Goal: Information Seeking & Learning: Learn about a topic

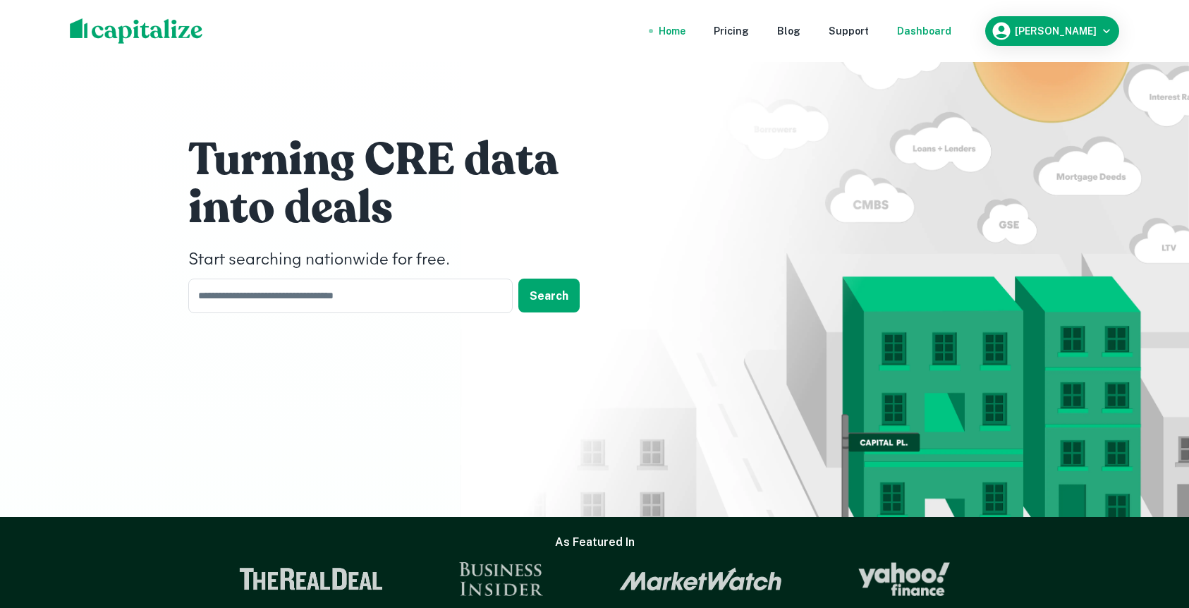
click at [945, 37] on div "Dashboard" at bounding box center [924, 31] width 54 height 16
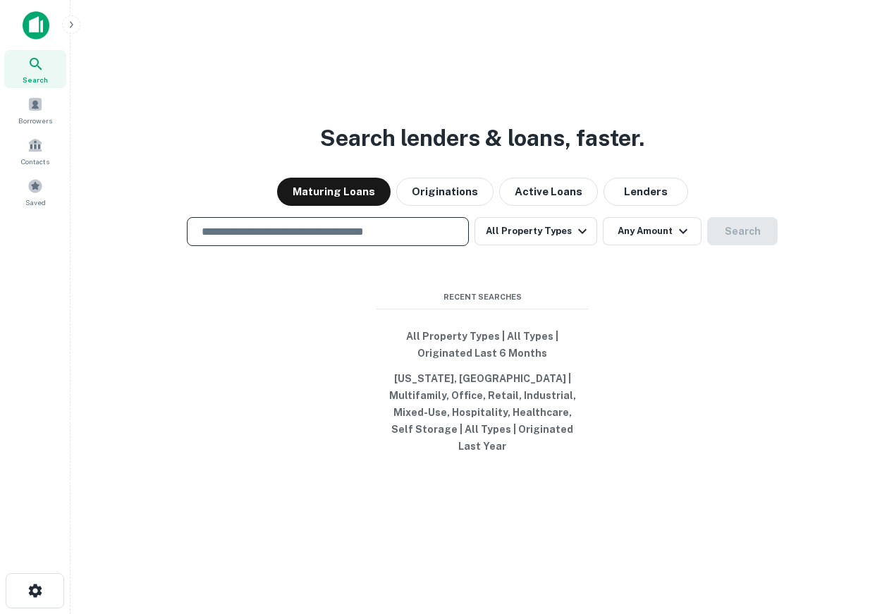
click at [379, 234] on input "text" at bounding box center [327, 232] width 269 height 16
click at [516, 114] on div "Search lenders & loans, faster. Maturing Loans Originations Active Loans Lender…" at bounding box center [482, 341] width 801 height 614
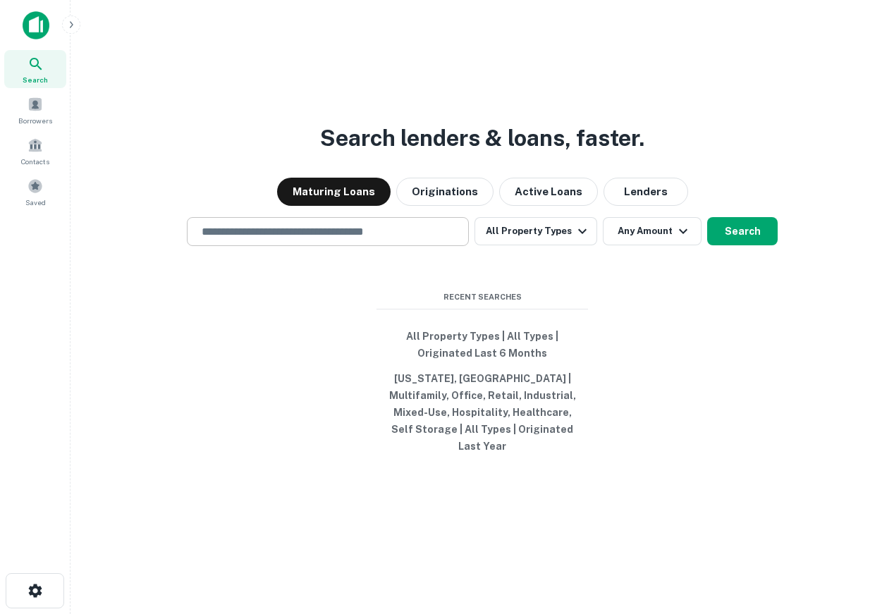
click at [340, 246] on div "​" at bounding box center [328, 231] width 282 height 29
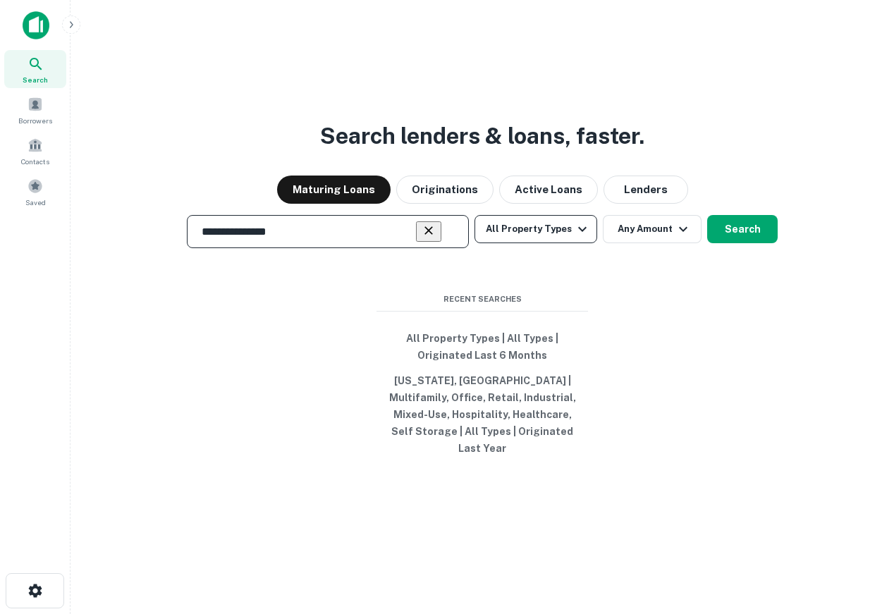
type input "**********"
click at [530, 243] on button "All Property Types" at bounding box center [536, 229] width 123 height 28
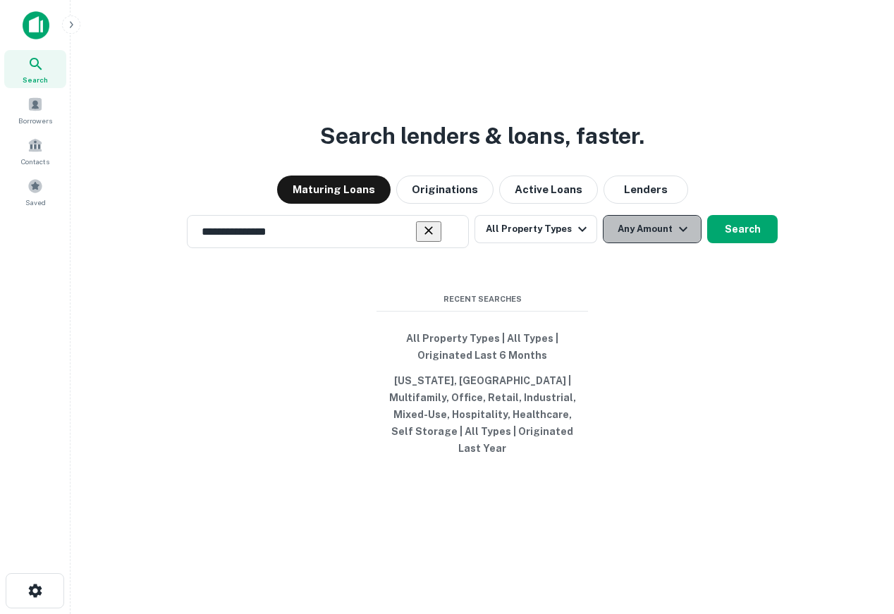
click at [625, 239] on button "Any Amount" at bounding box center [652, 229] width 99 height 28
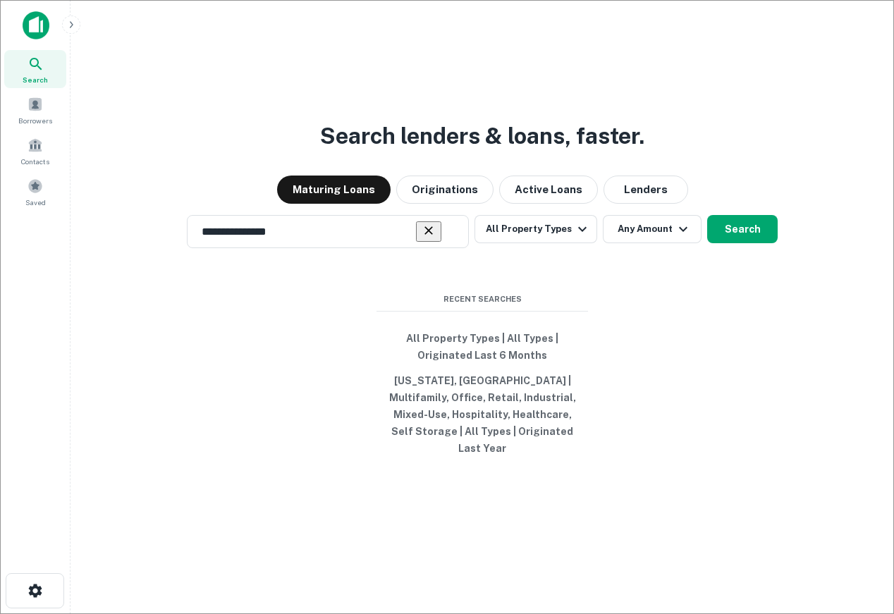
type input "*******"
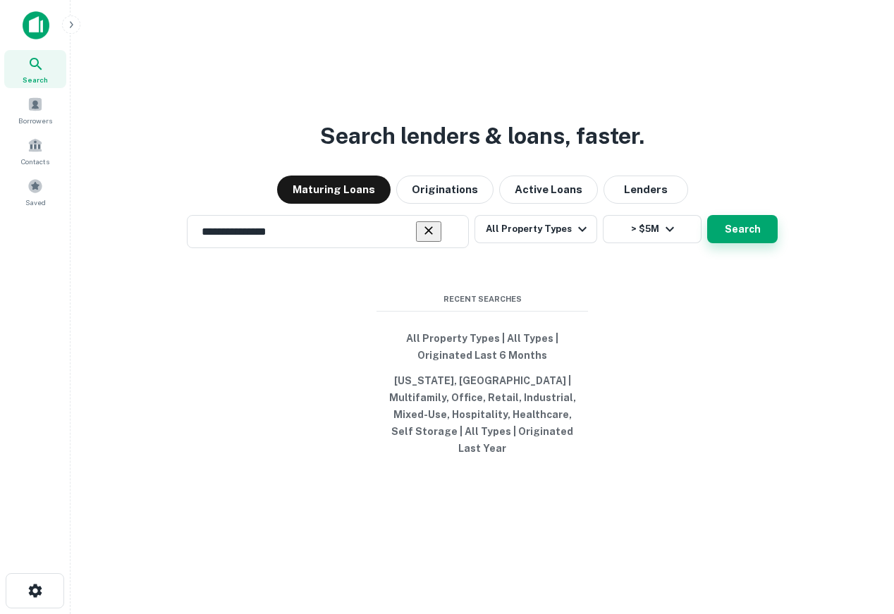
click at [732, 238] on button "Search" at bounding box center [742, 229] width 71 height 28
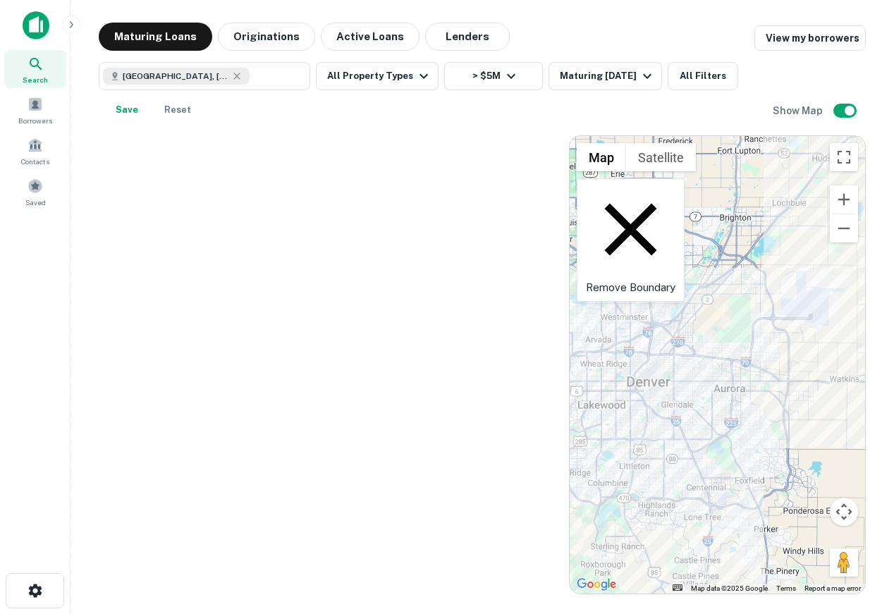
click at [451, 227] on div at bounding box center [327, 364] width 456 height 459
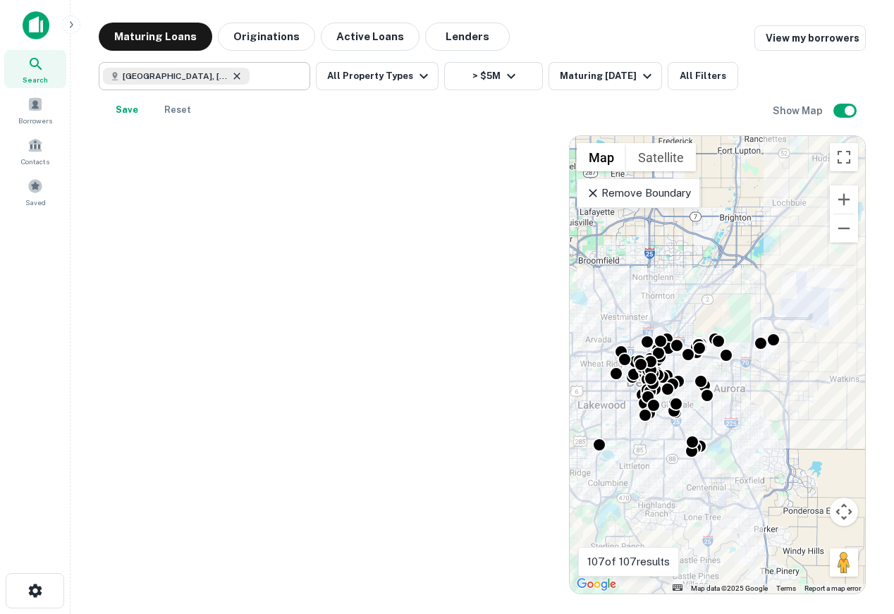
click at [233, 77] on icon at bounding box center [236, 76] width 6 height 6
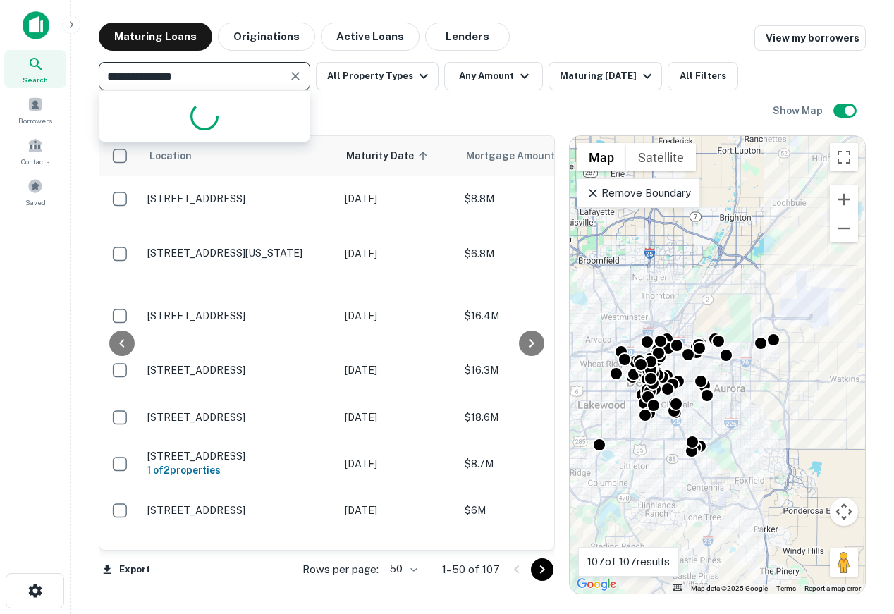
scroll to position [12, 0]
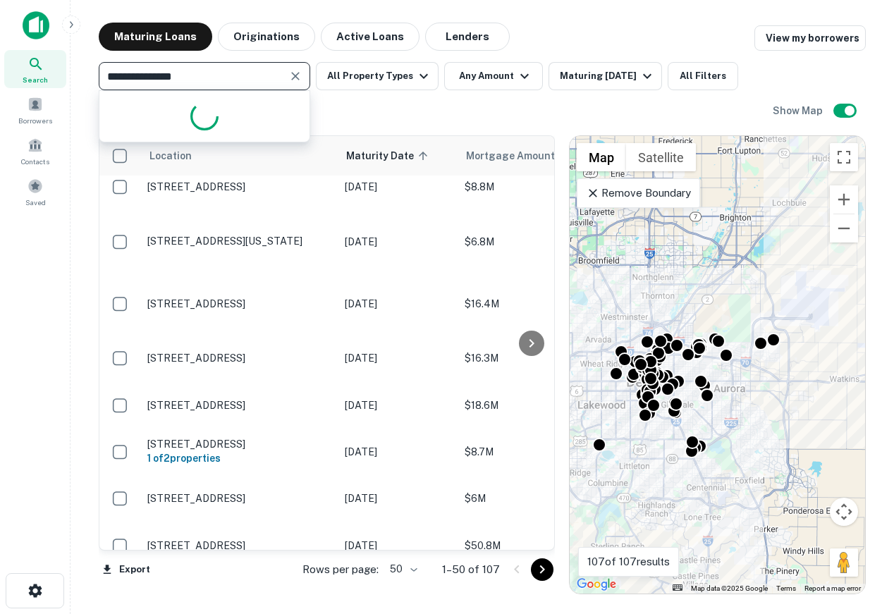
paste input "**********"
type input "**********"
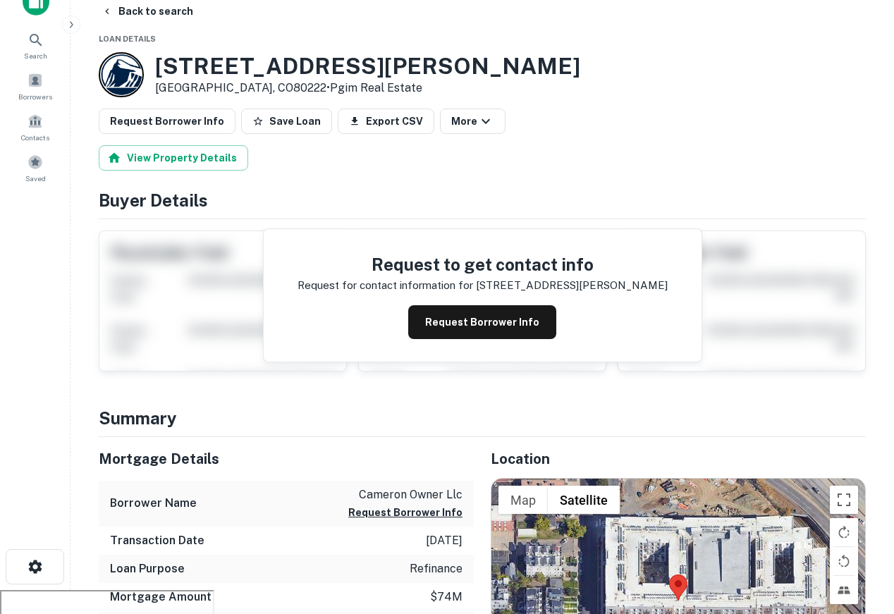
scroll to position [16, 0]
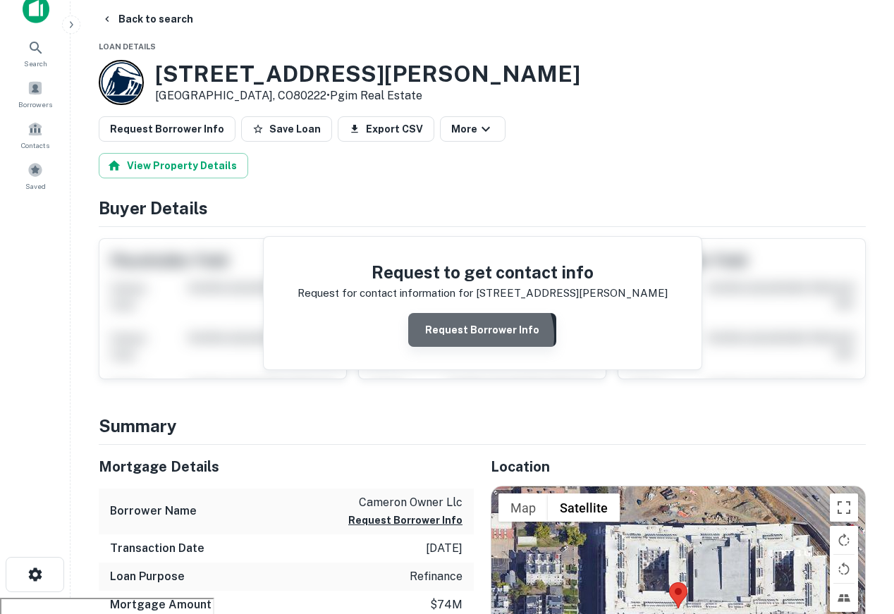
click at [482, 336] on button "Request Borrower Info" at bounding box center [482, 330] width 148 height 34
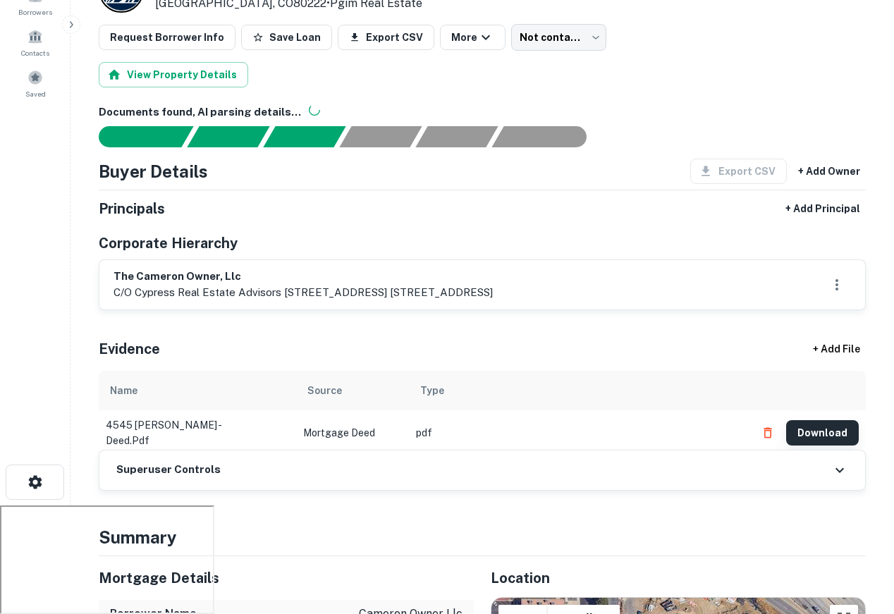
scroll to position [116, 0]
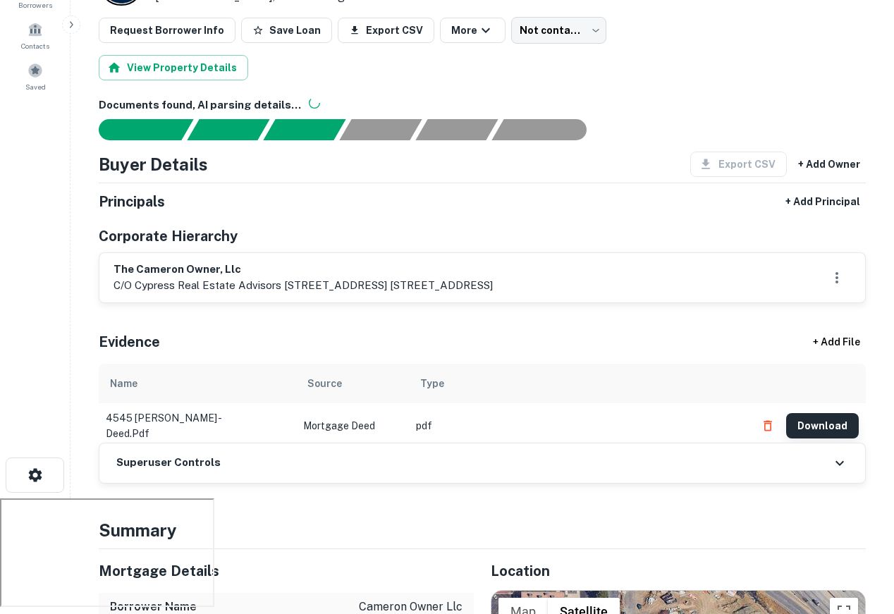
click at [845, 422] on button "Download" at bounding box center [822, 425] width 73 height 25
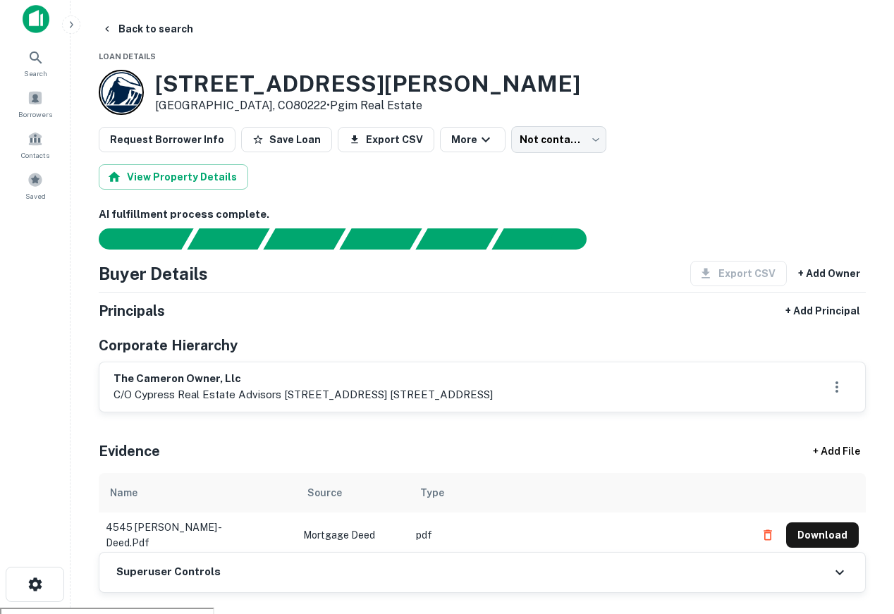
scroll to position [0, 0]
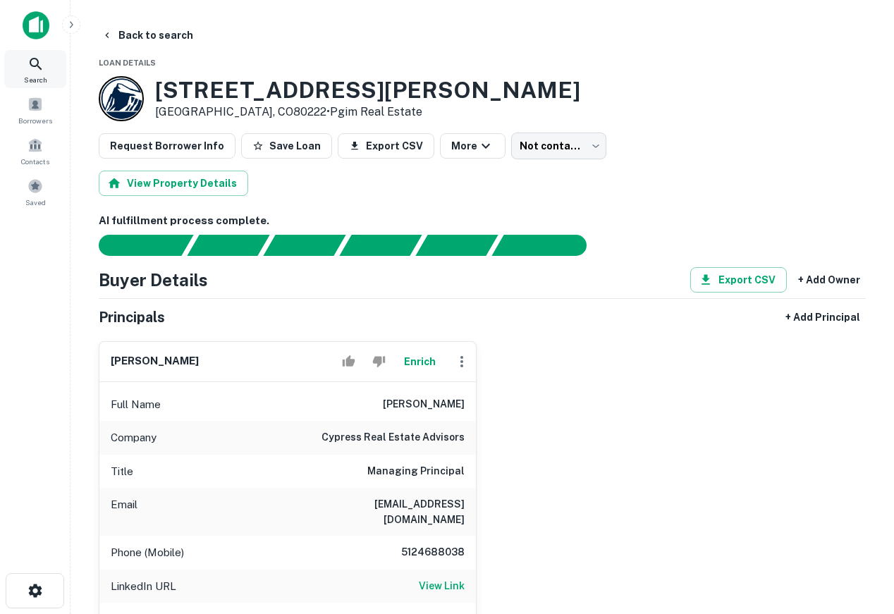
click at [35, 81] on span "Search" at bounding box center [35, 79] width 23 height 11
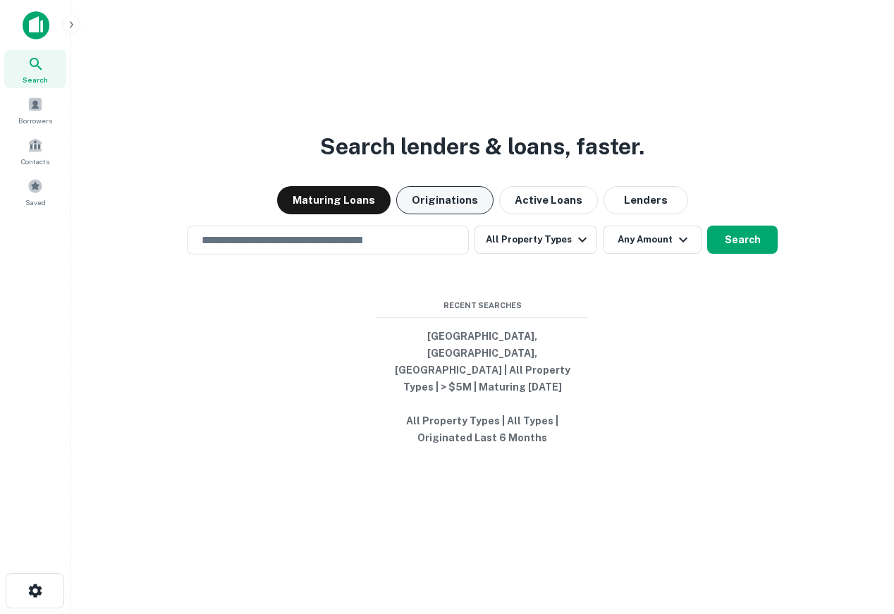
click at [425, 214] on button "Originations" at bounding box center [444, 200] width 97 height 28
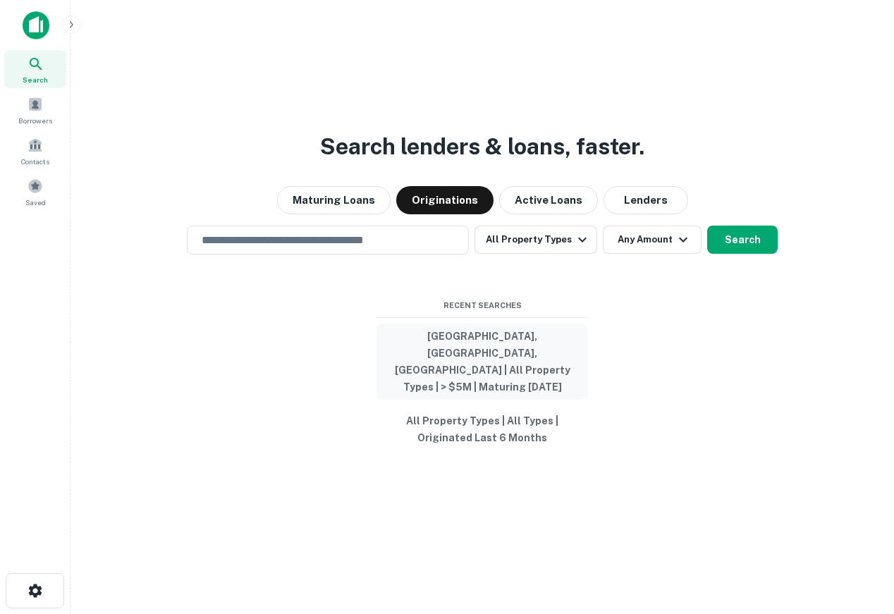
click at [491, 360] on button "[GEOGRAPHIC_DATA], [GEOGRAPHIC_DATA], [GEOGRAPHIC_DATA] | All Property Types | …" at bounding box center [483, 362] width 212 height 76
type input "**********"
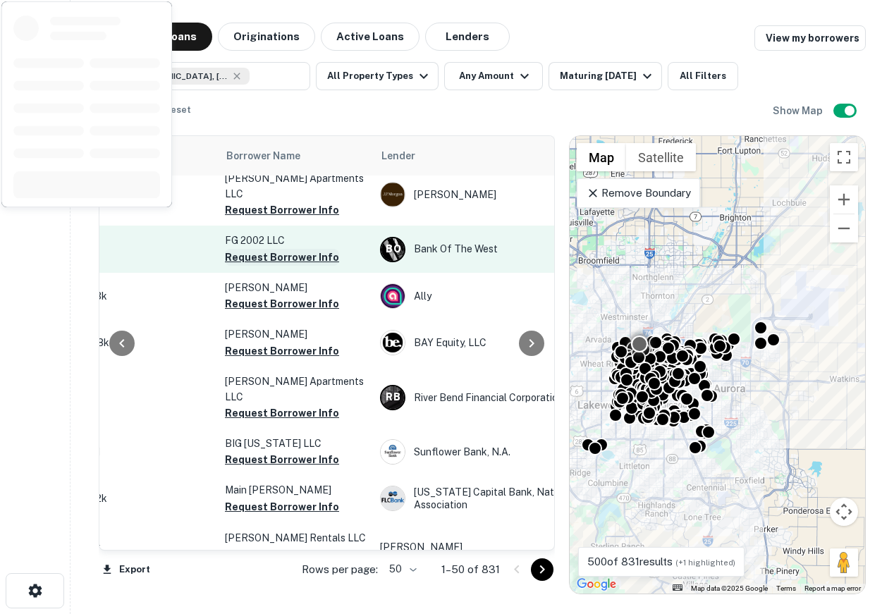
scroll to position [0, 395]
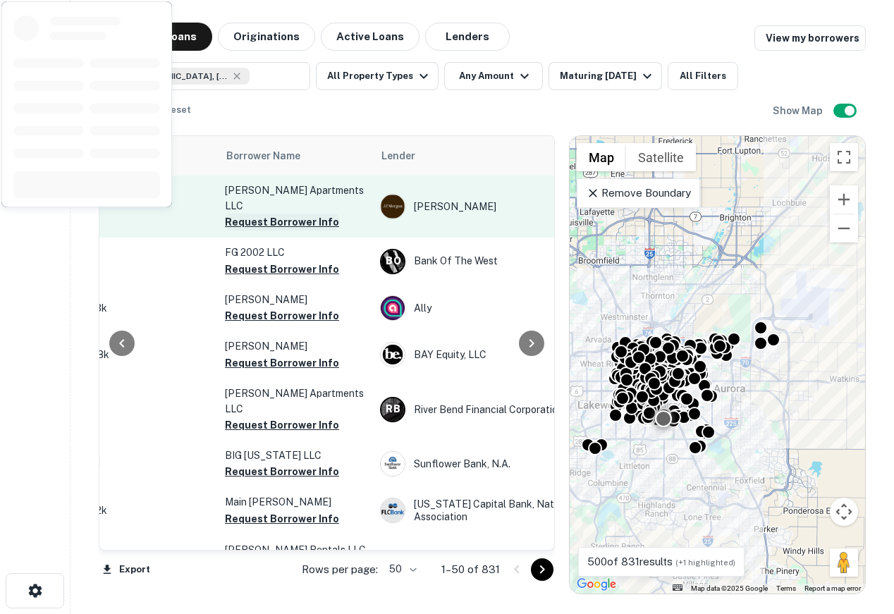
click at [292, 214] on button "Request Borrower Info" at bounding box center [282, 222] width 114 height 17
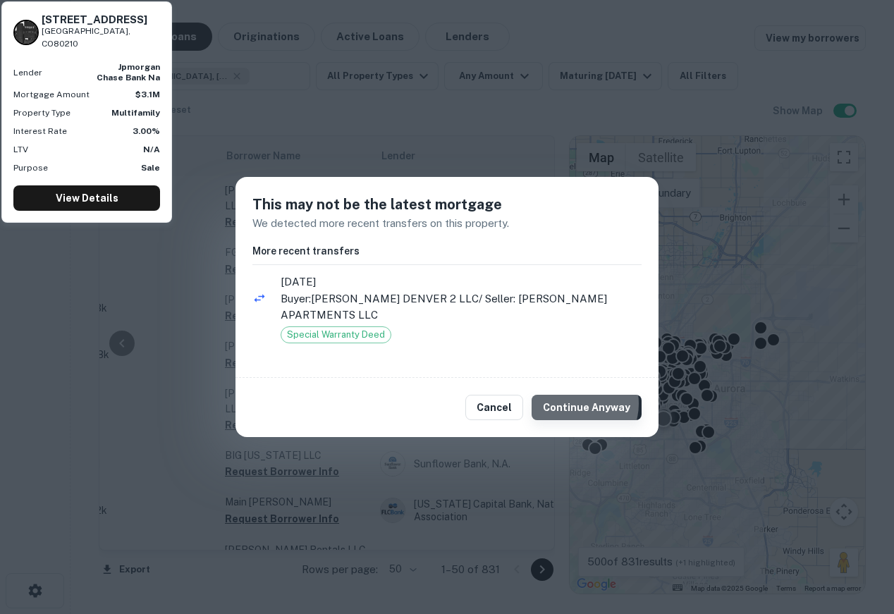
click at [582, 396] on button "Continue Anyway" at bounding box center [587, 407] width 110 height 25
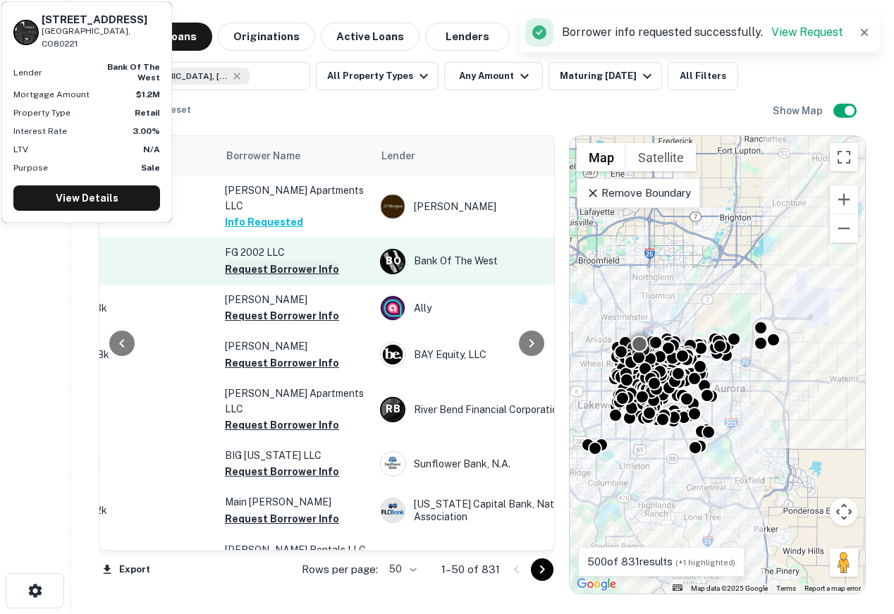
click at [312, 261] on button "Request Borrower Info" at bounding box center [282, 269] width 114 height 17
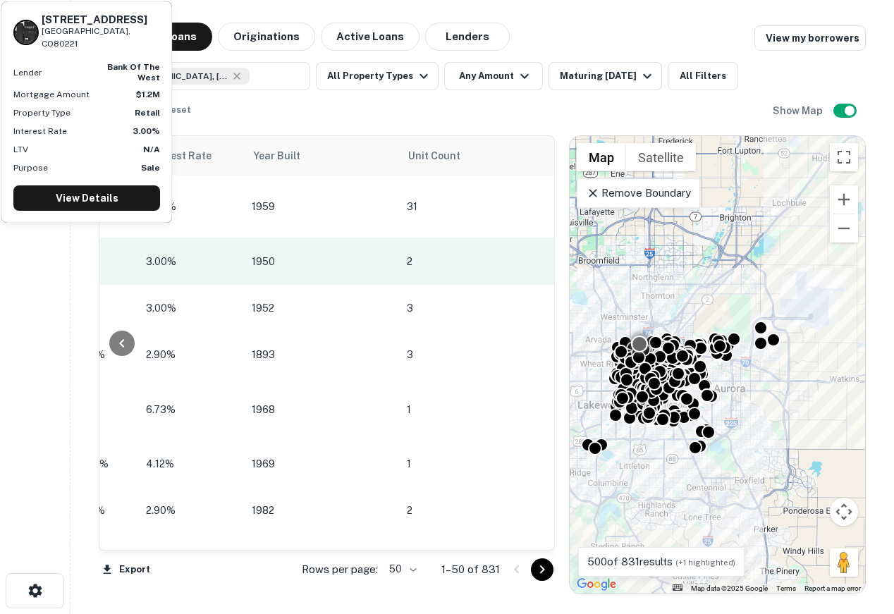
scroll to position [0, 1434]
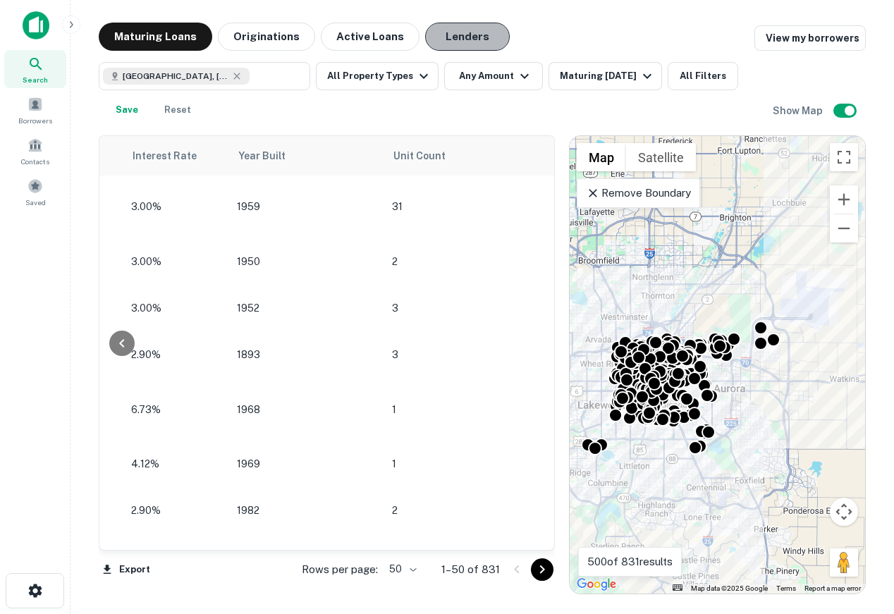
click at [455, 32] on button "Lenders" at bounding box center [467, 37] width 85 height 28
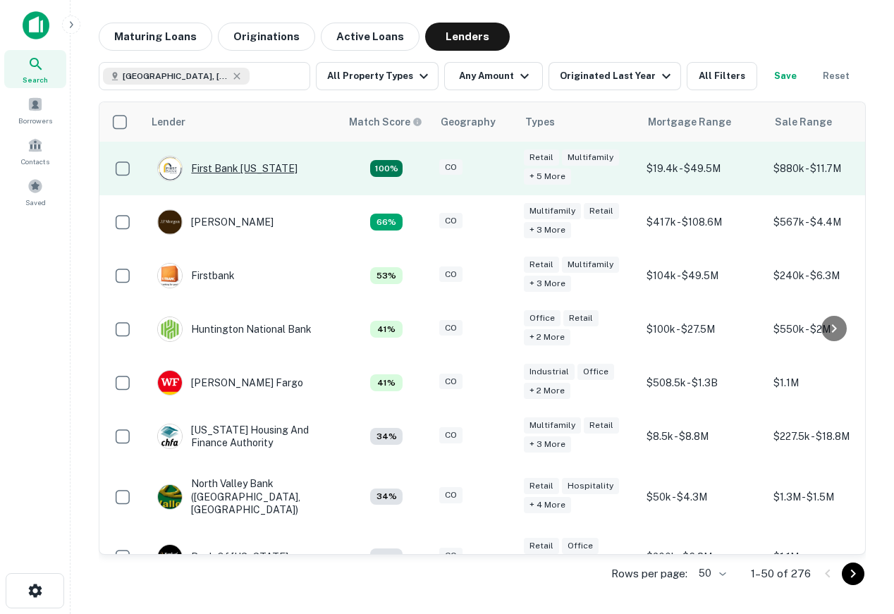
click at [240, 176] on div "First Bank Iowa" at bounding box center [227, 168] width 140 height 25
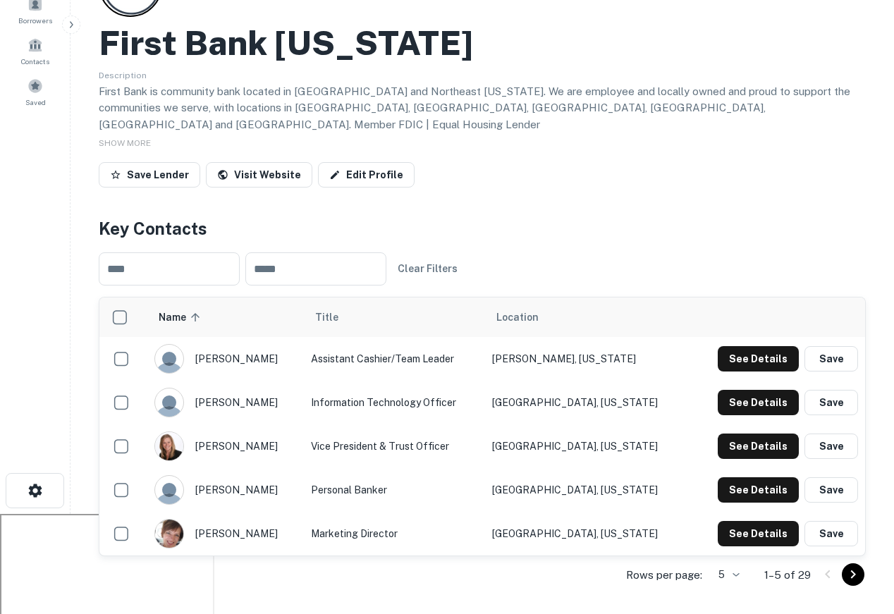
scroll to position [114, 0]
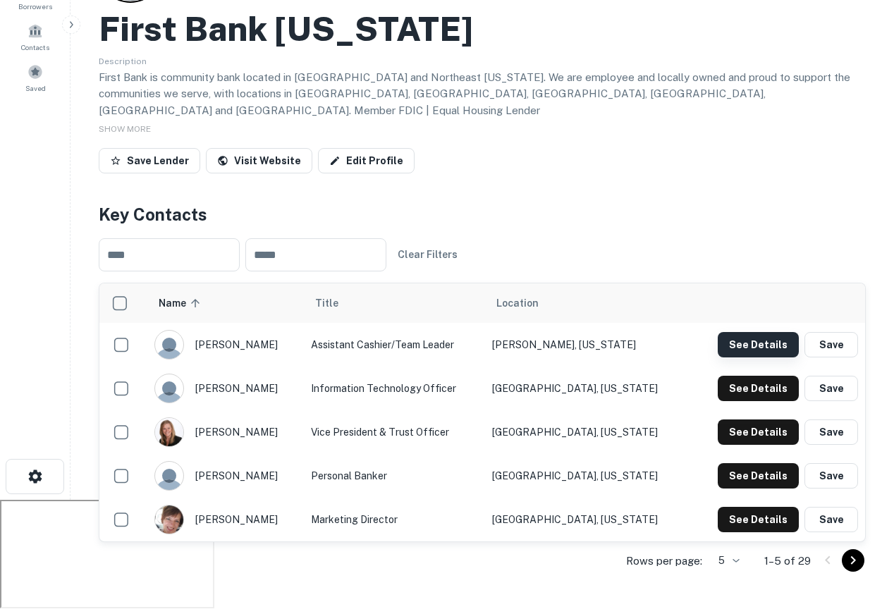
click at [740, 332] on button "See Details" at bounding box center [758, 344] width 81 height 25
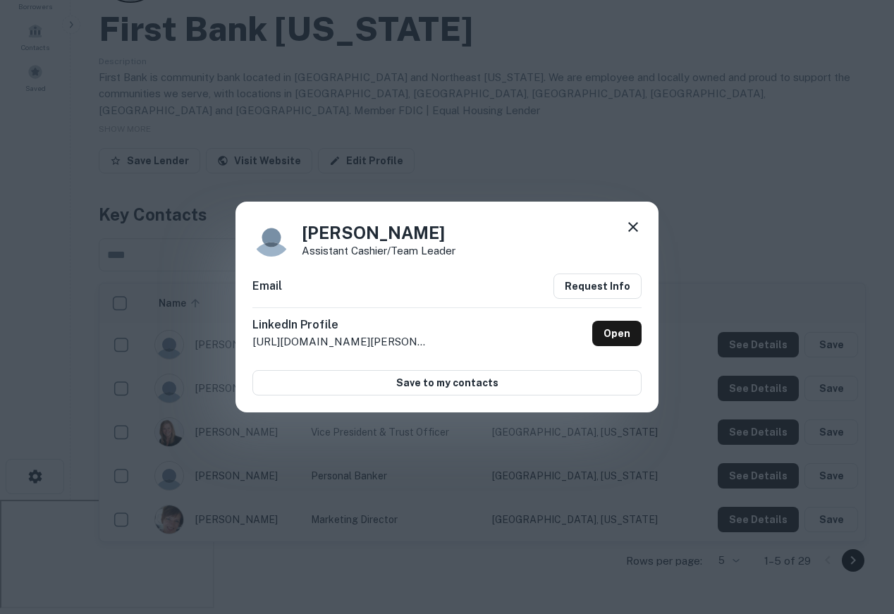
click at [628, 224] on icon at bounding box center [633, 227] width 17 height 17
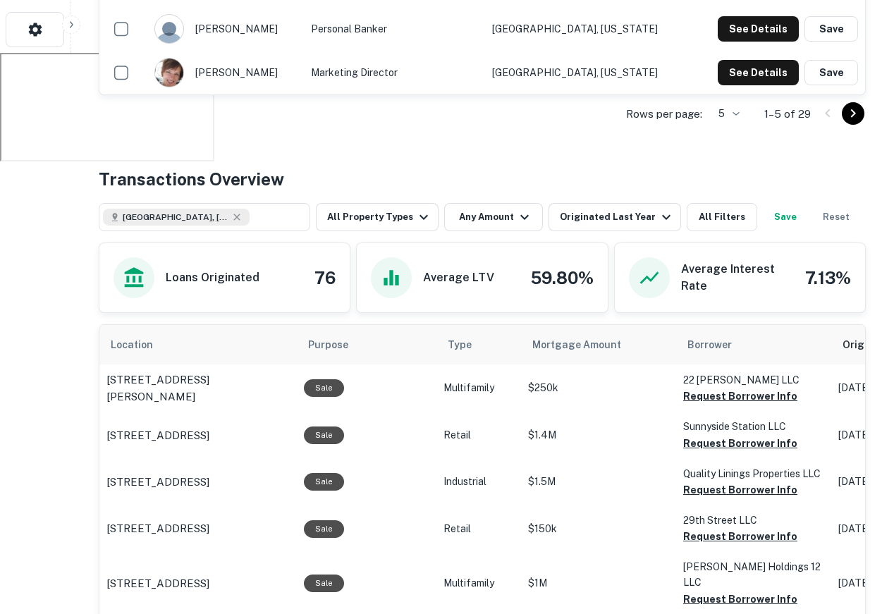
scroll to position [576, 0]
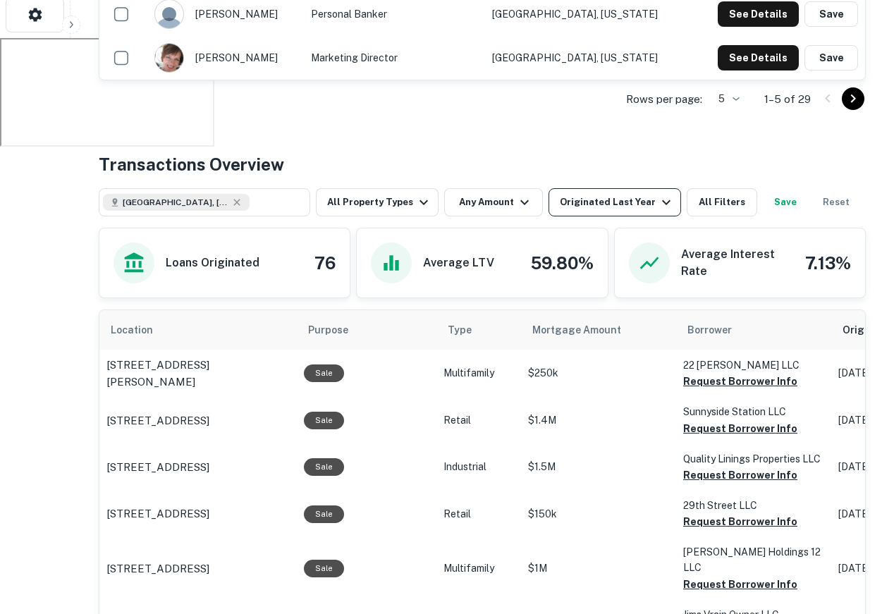
click at [614, 194] on div "Originated Last Year" at bounding box center [617, 202] width 115 height 17
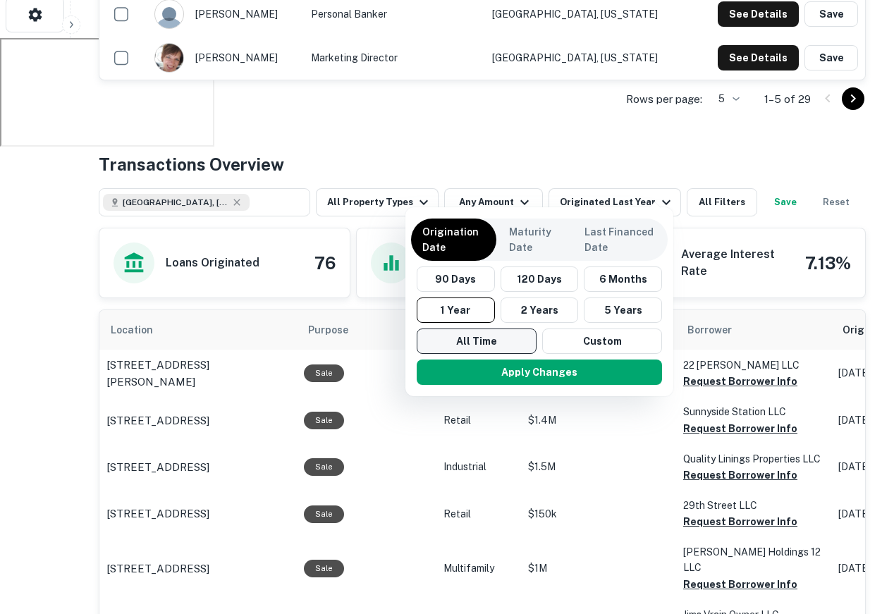
click at [506, 339] on button "All Time" at bounding box center [477, 341] width 120 height 25
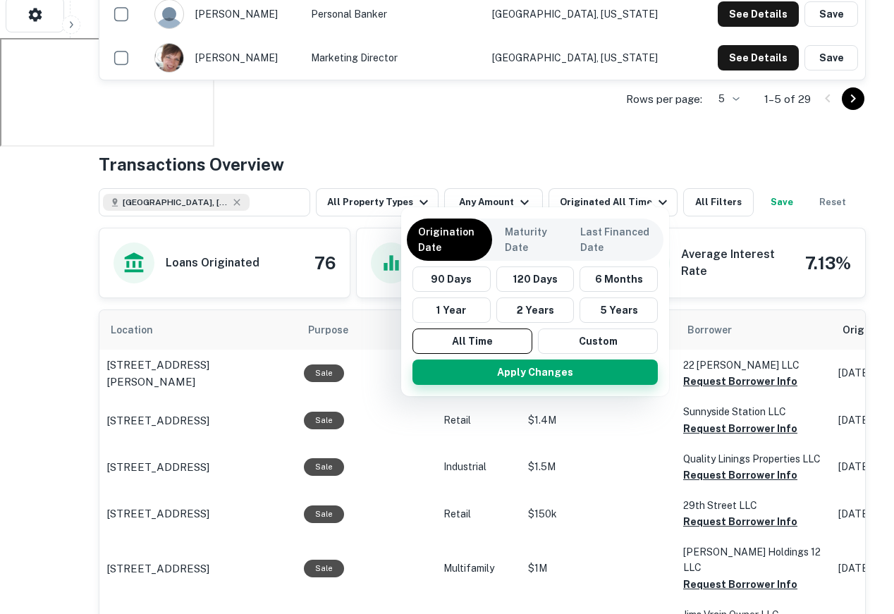
click at [527, 381] on button "Apply Changes" at bounding box center [535, 372] width 245 height 25
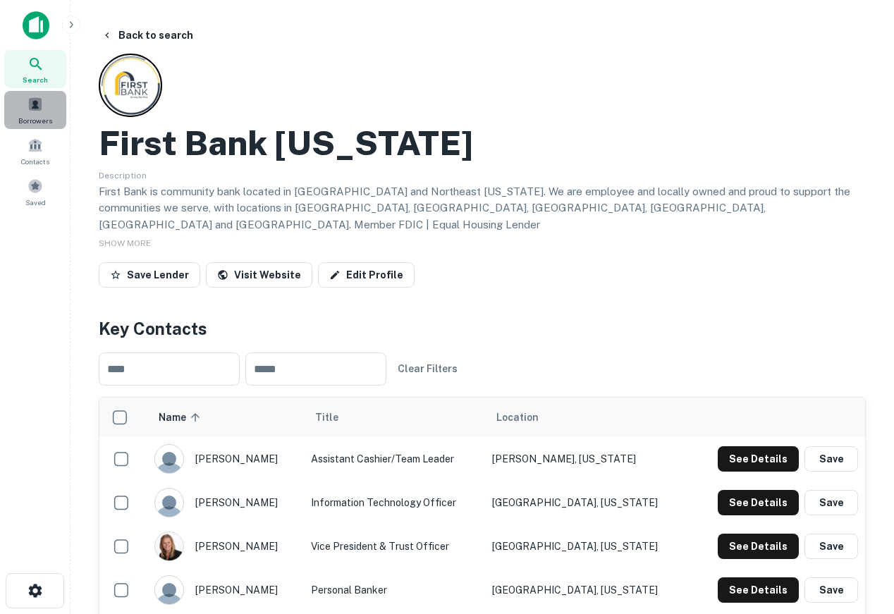
click at [42, 101] on span at bounding box center [36, 105] width 16 height 16
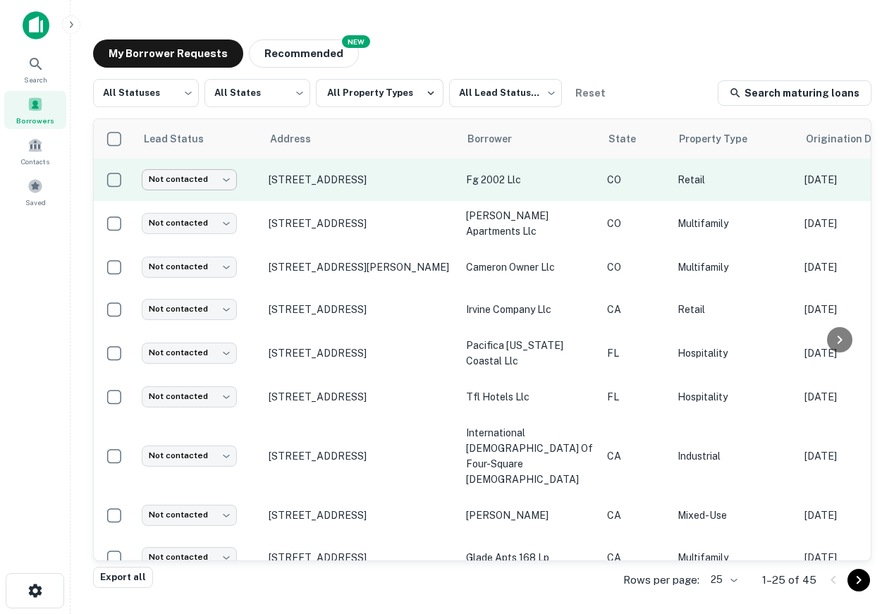
click at [220, 182] on body "Search Borrowers Contacts Saved My Borrower Requests NEW Recommended All Status…" at bounding box center [447, 307] width 894 height 614
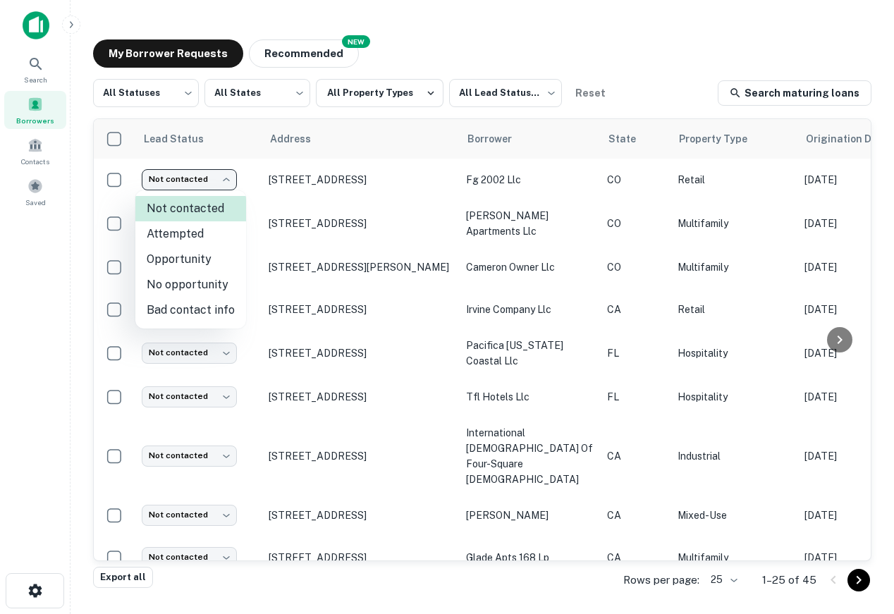
click at [212, 239] on li "Attempted" at bounding box center [190, 233] width 111 height 25
type input "*********"
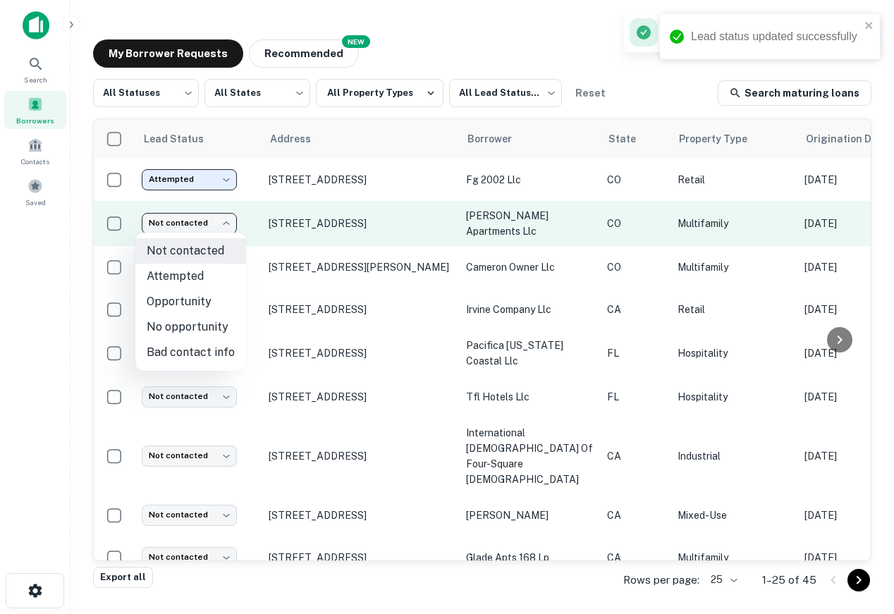
click at [215, 216] on body "Lead status updated successfully Search Borrowers Contacts Saved My Borrower Re…" at bounding box center [447, 307] width 894 height 614
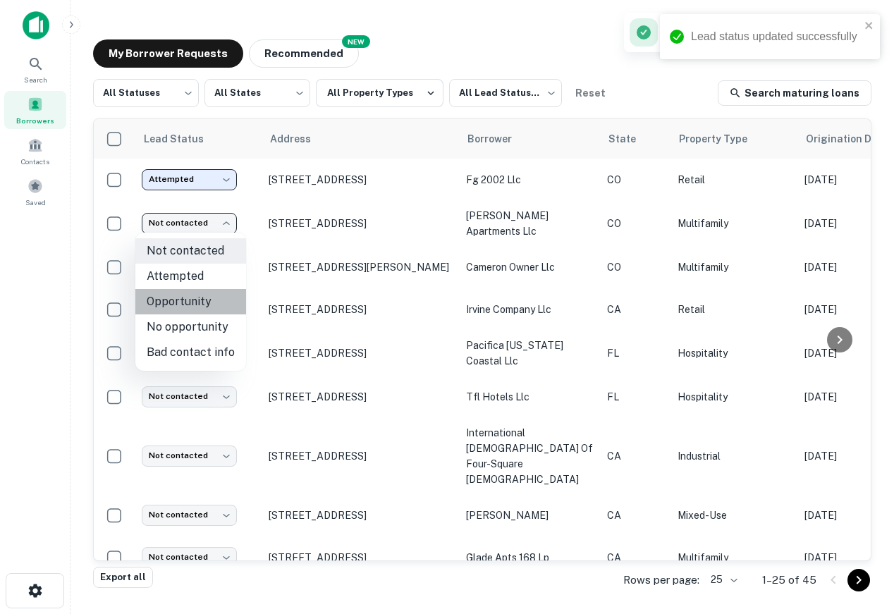
click at [214, 303] on li "Opportunity" at bounding box center [190, 301] width 111 height 25
type input "**********"
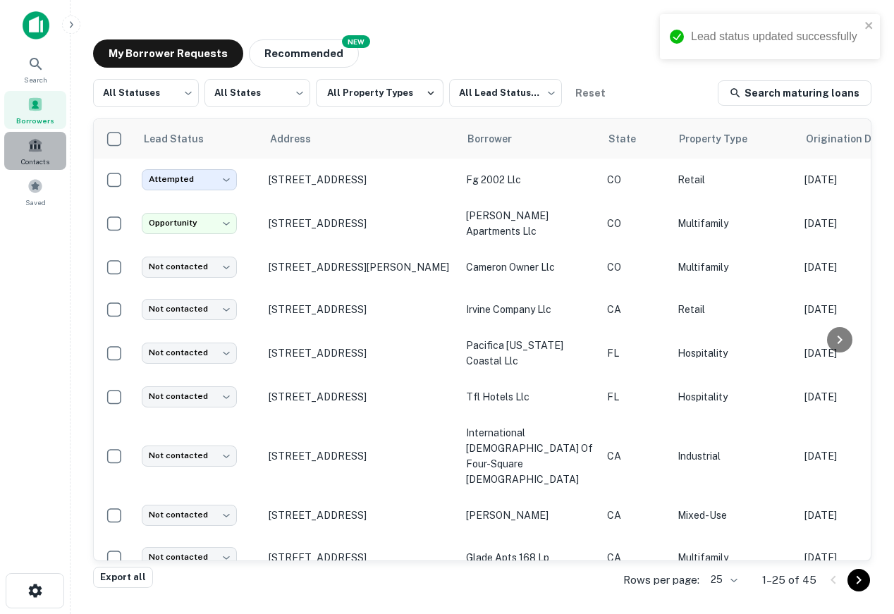
click at [27, 154] on div "Contacts" at bounding box center [35, 151] width 62 height 38
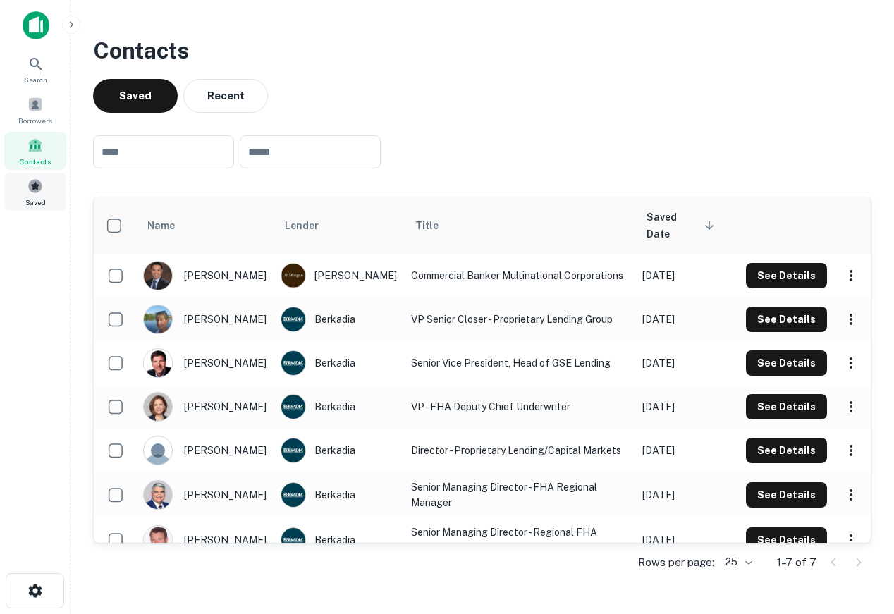
click at [39, 190] on span at bounding box center [36, 186] width 16 height 16
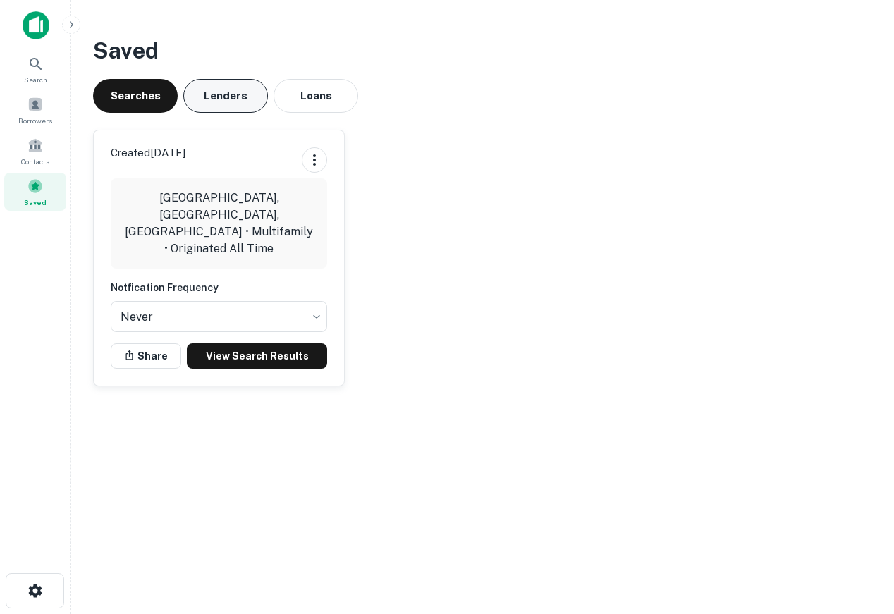
click at [240, 102] on button "Lenders" at bounding box center [225, 96] width 85 height 34
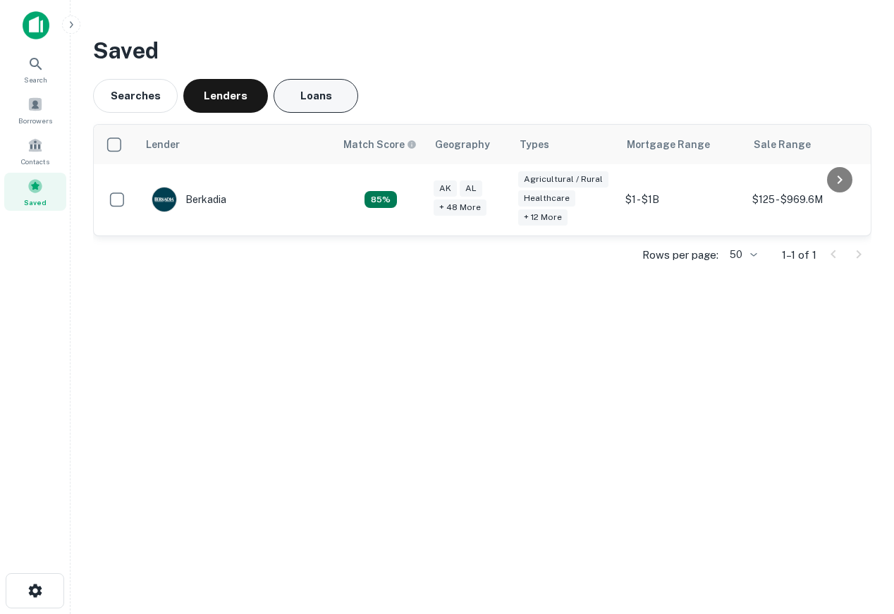
click at [307, 104] on button "Loans" at bounding box center [316, 96] width 85 height 34
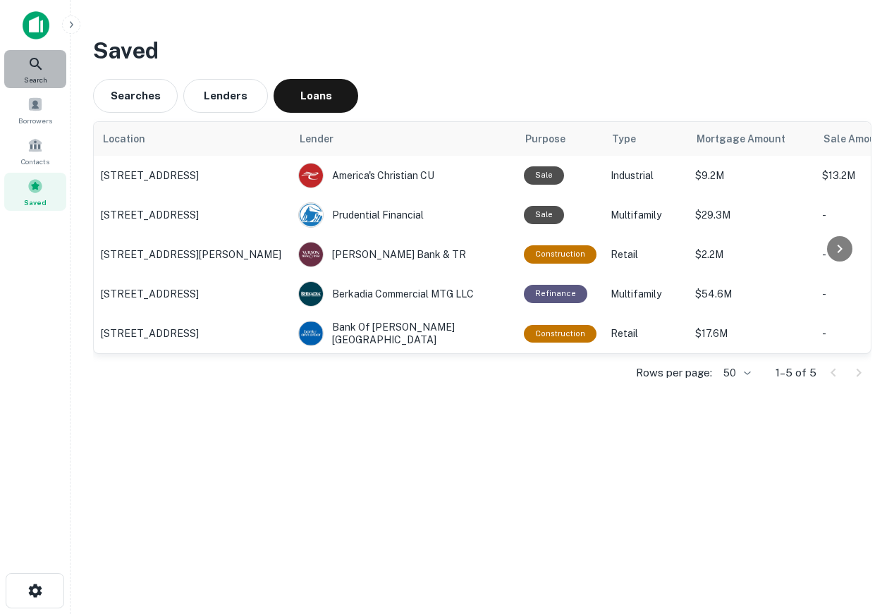
click at [36, 75] on span "Search" at bounding box center [35, 79] width 23 height 11
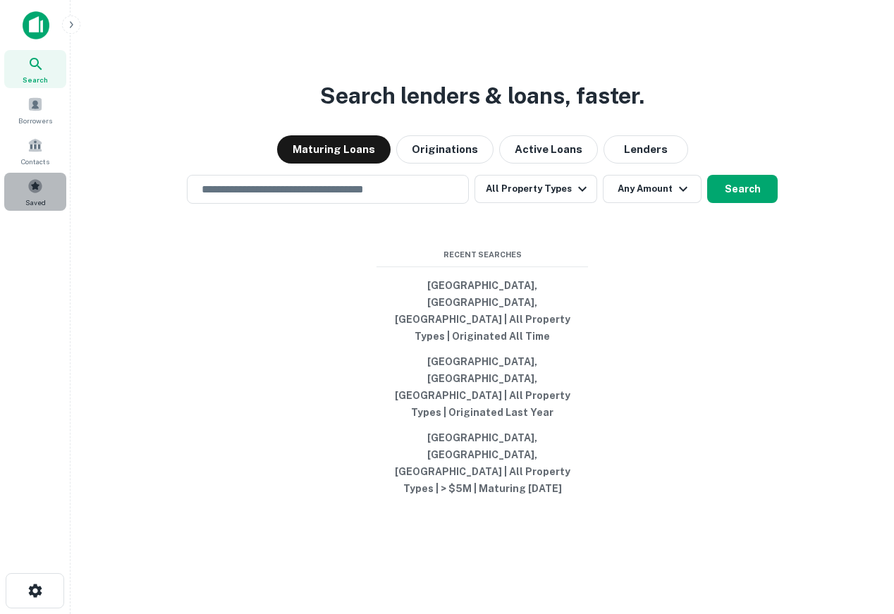
click at [48, 188] on div "Saved" at bounding box center [35, 192] width 62 height 38
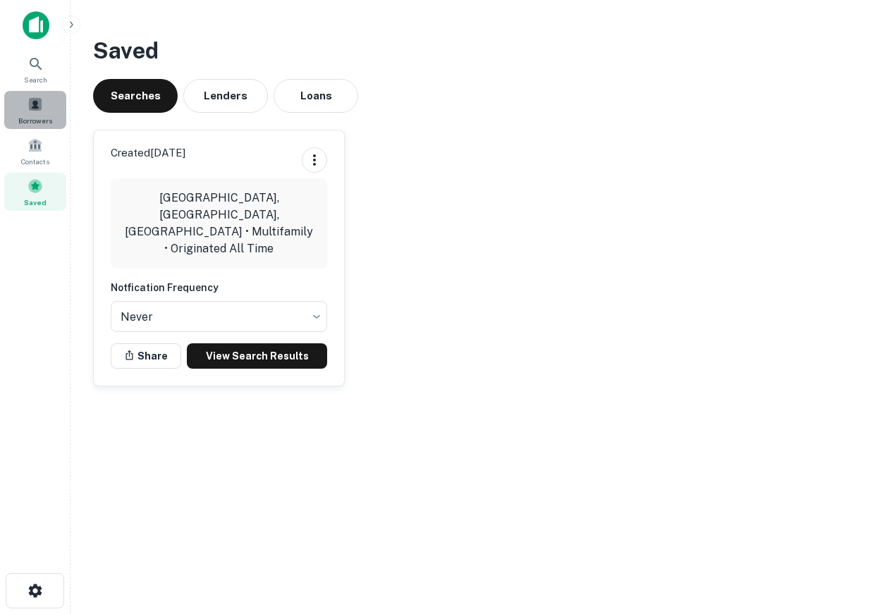
click at [33, 107] on span at bounding box center [36, 105] width 16 height 16
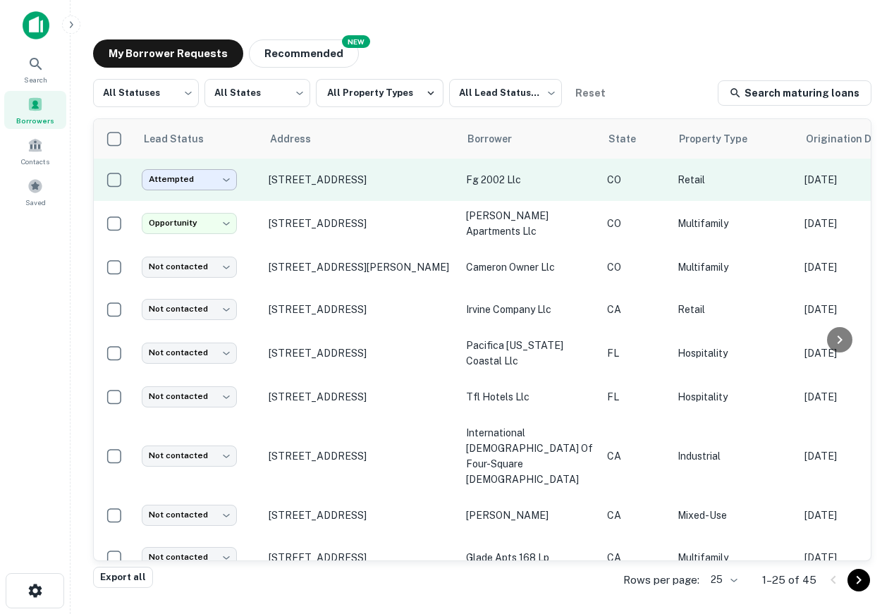
click at [218, 179] on body "**********" at bounding box center [447, 307] width 894 height 614
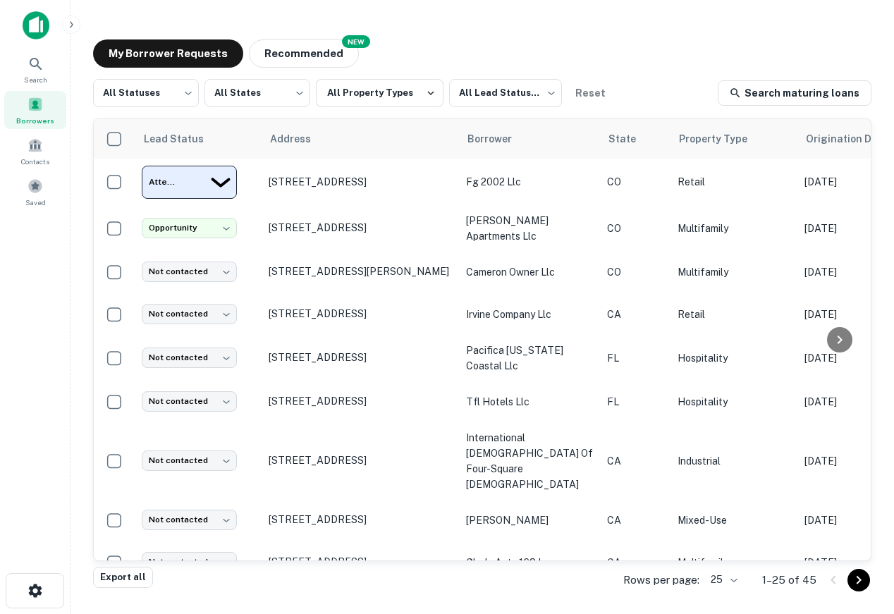
type input "****"
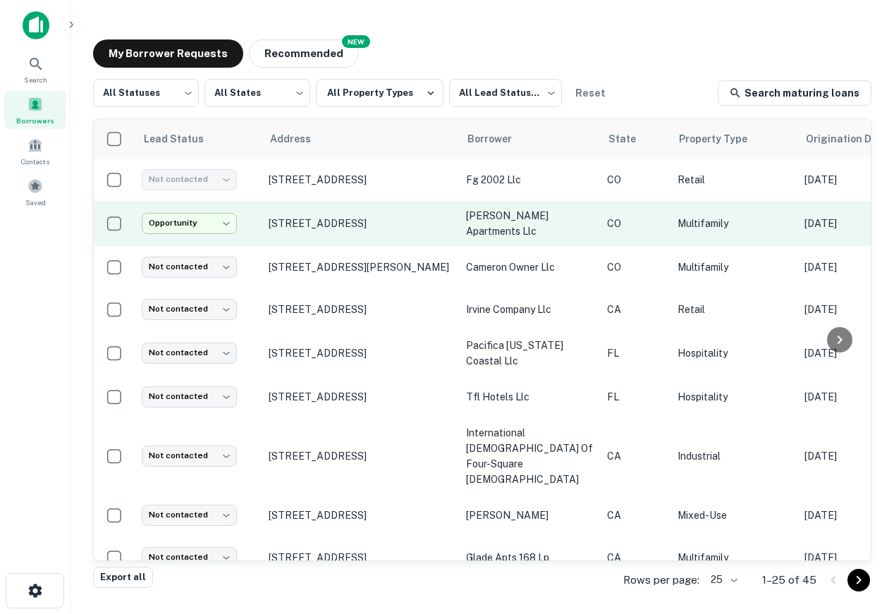
click at [200, 225] on body "**********" at bounding box center [447, 307] width 894 height 614
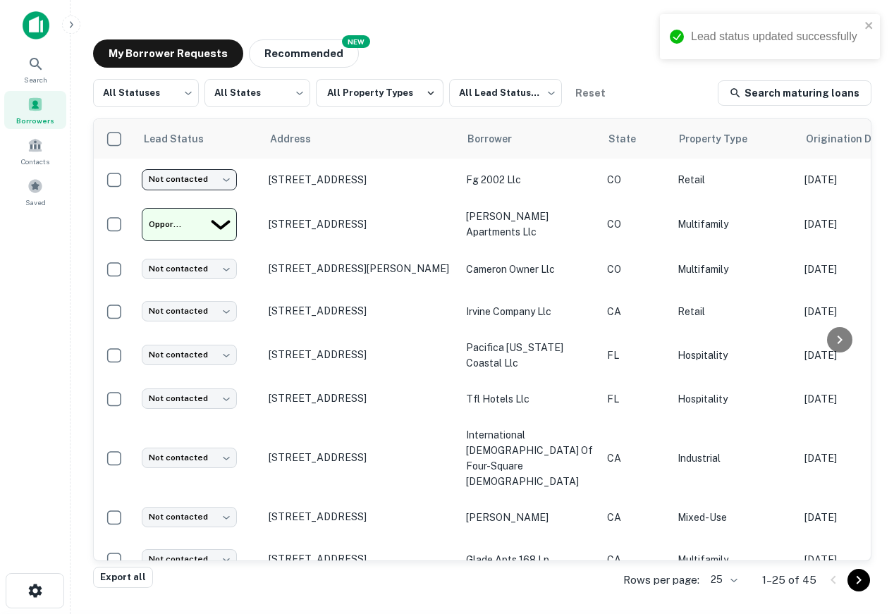
type input "****"
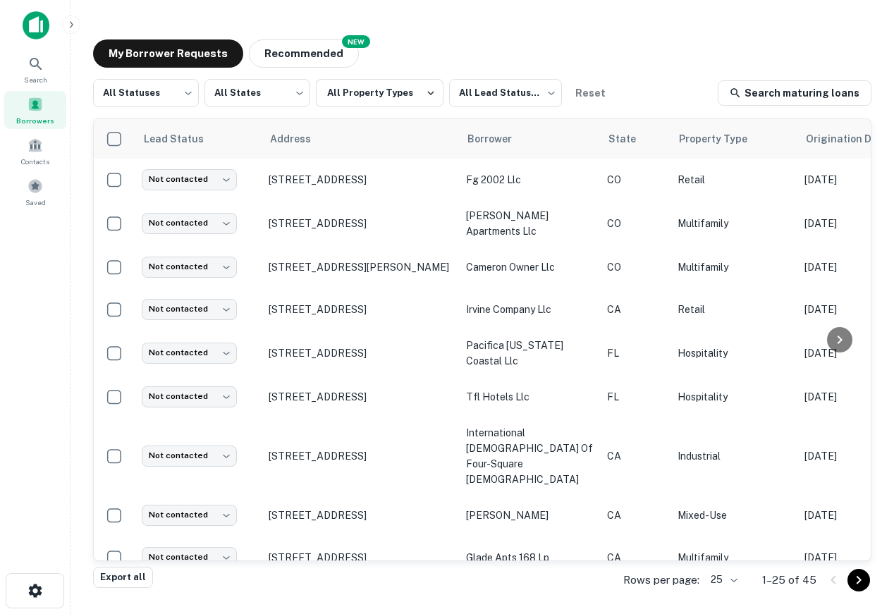
click at [8, 127] on div "Borrowers" at bounding box center [35, 110] width 62 height 38
click at [339, 55] on button "Recommended" at bounding box center [304, 53] width 110 height 28
